Goal: Task Accomplishment & Management: Manage account settings

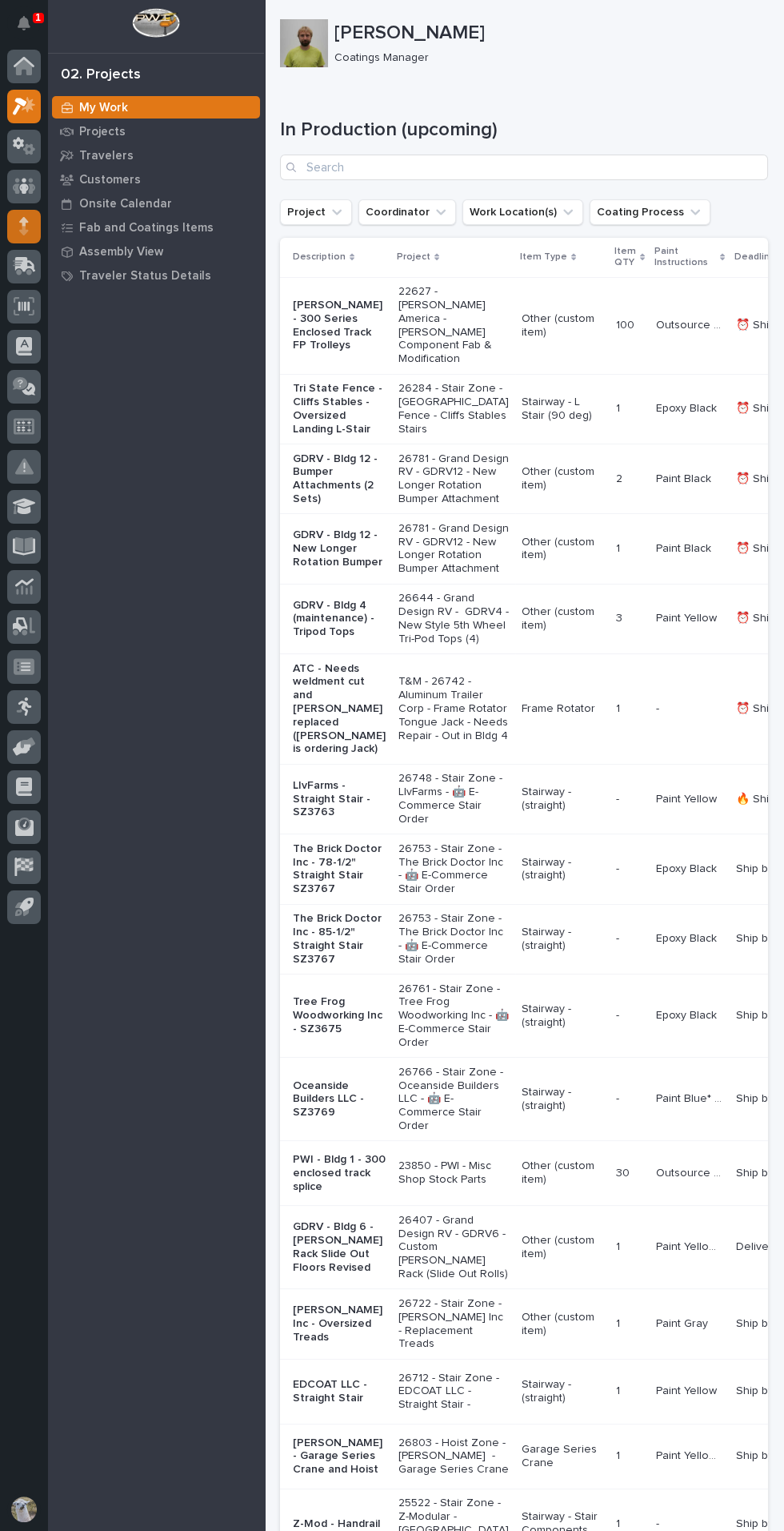
click at [23, 230] on icon at bounding box center [23, 229] width 9 height 9
